Goal: Task Accomplishment & Management: Complete application form

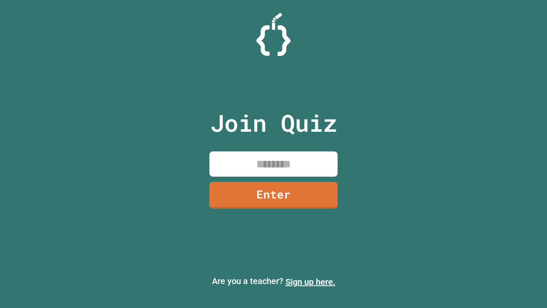
click at [310, 282] on link "Sign up here." at bounding box center [311, 282] width 50 height 10
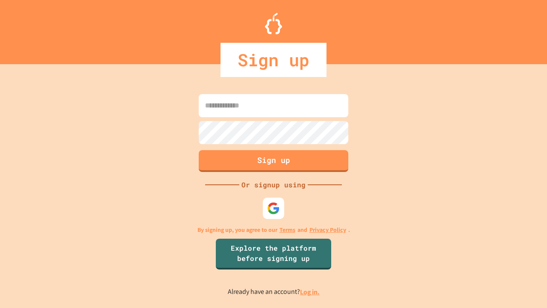
click at [310, 292] on link "Log in." at bounding box center [310, 291] width 20 height 9
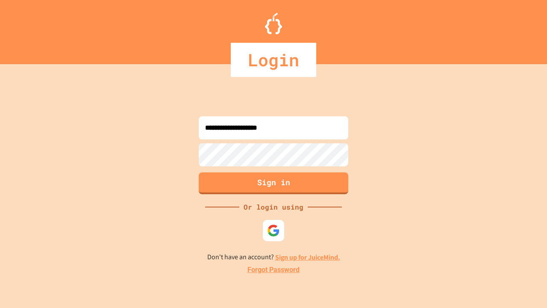
type input "**********"
